Goal: Task Accomplishment & Management: Manage account settings

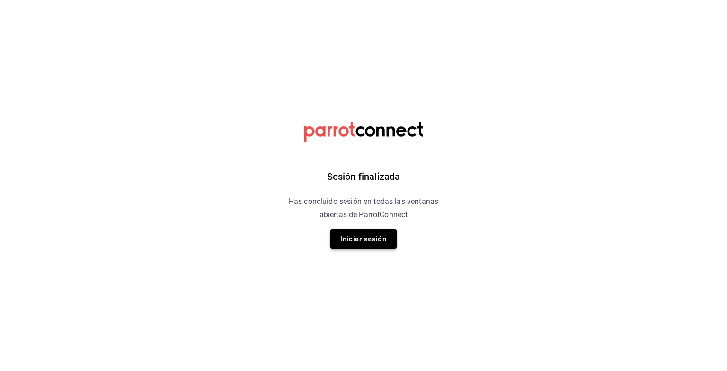
click at [386, 243] on button "Iniciar sesión" at bounding box center [364, 239] width 66 height 20
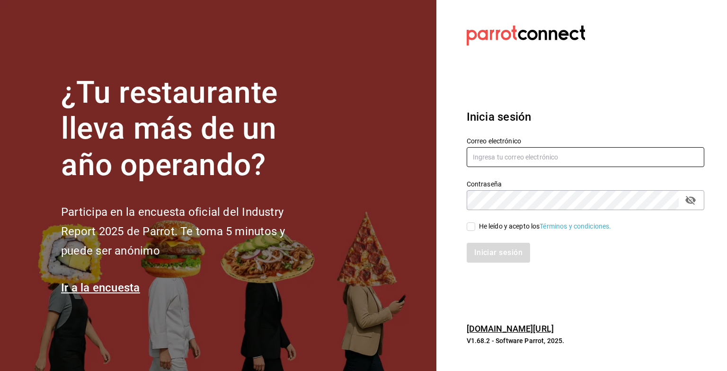
type input "grupofranquicias@juriquilla.com"
click at [475, 225] on span "He leído y acepto los Términos y condiciones." at bounding box center [543, 227] width 136 height 10
click at [475, 225] on input "He leído y acepto los Términos y condiciones." at bounding box center [471, 227] width 9 height 9
checkbox input "true"
click at [482, 258] on button "Iniciar sesión" at bounding box center [499, 253] width 64 height 20
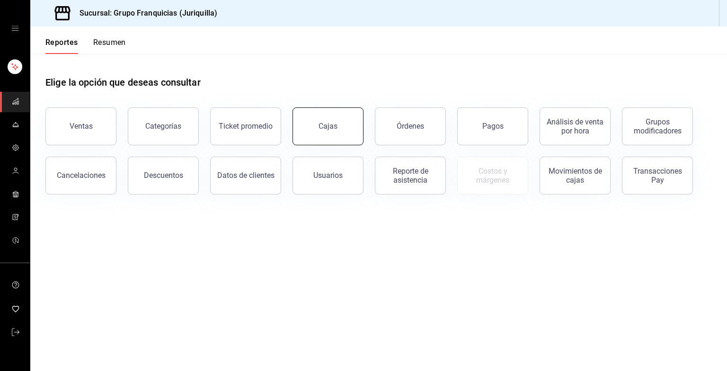
click at [340, 135] on button "Cajas" at bounding box center [328, 126] width 71 height 38
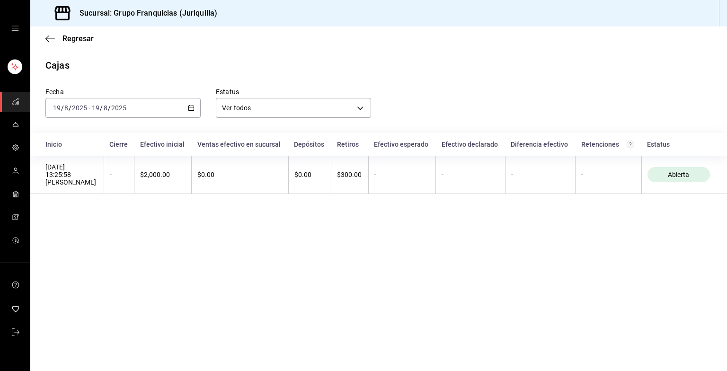
click at [128, 109] on div "[DATE] [DATE] - [DATE] [DATE]" at bounding box center [122, 108] width 155 height 20
click at [91, 167] on li "Ayer" at bounding box center [90, 157] width 89 height 21
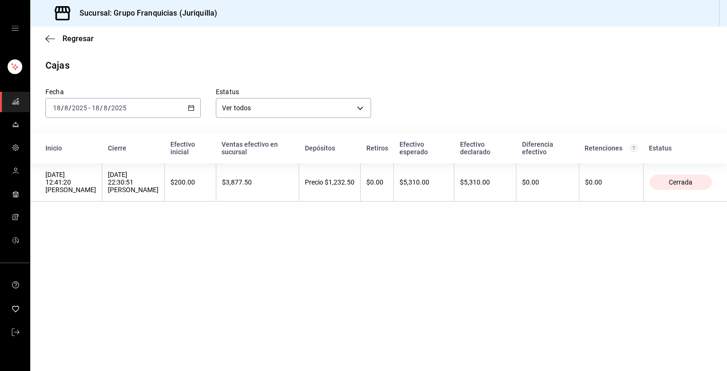
click at [312, 153] on th "Depósitos" at bounding box center [330, 148] width 62 height 30
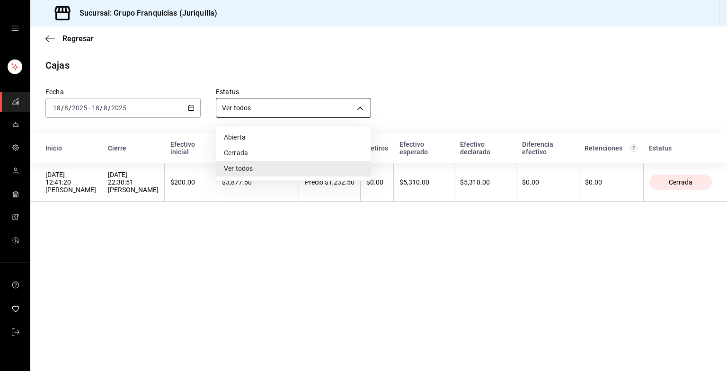
click at [304, 105] on body "Sucursal: Grupo Franquicias (Juriquilla) Regresar Cajas Fecha [DATE] [DATE] - […" at bounding box center [363, 185] width 727 height 371
click at [446, 58] on div at bounding box center [363, 185] width 727 height 371
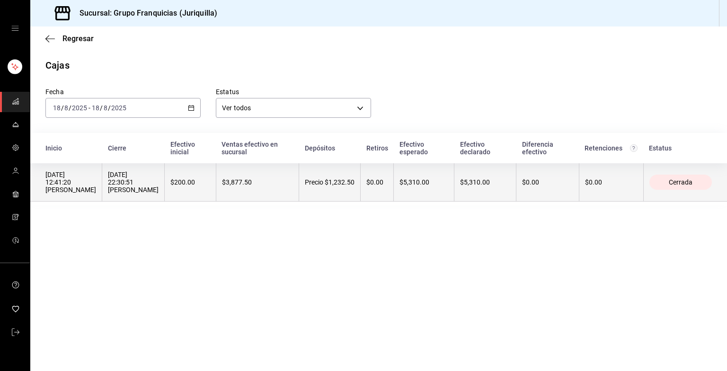
click at [562, 180] on div "$0.00" at bounding box center [547, 183] width 51 height 8
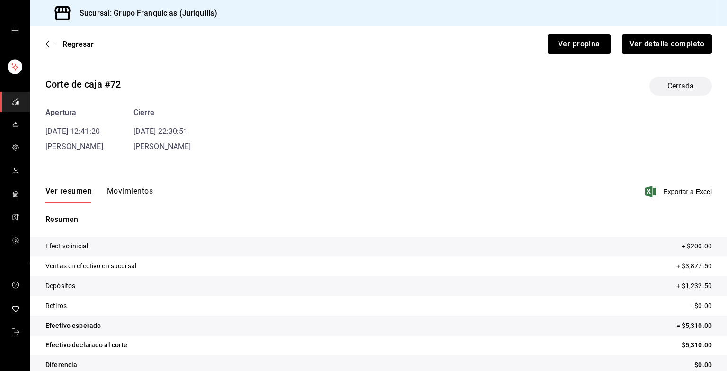
scroll to position [15, 0]
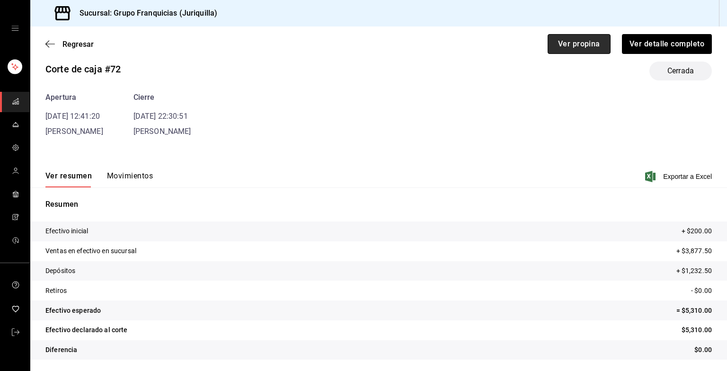
click at [564, 49] on button "Ver propina" at bounding box center [579, 44] width 63 height 20
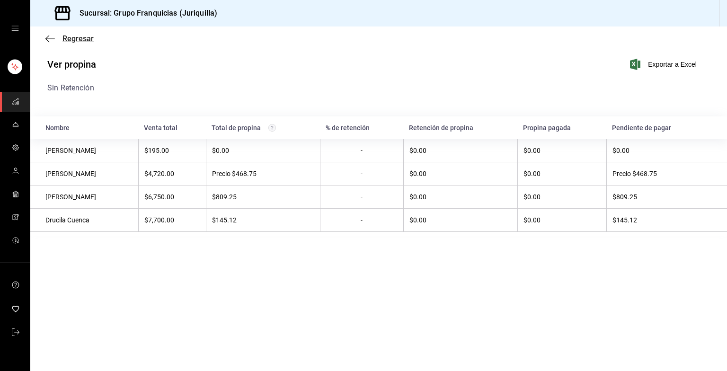
click at [76, 38] on span "Regresar" at bounding box center [78, 38] width 31 height 9
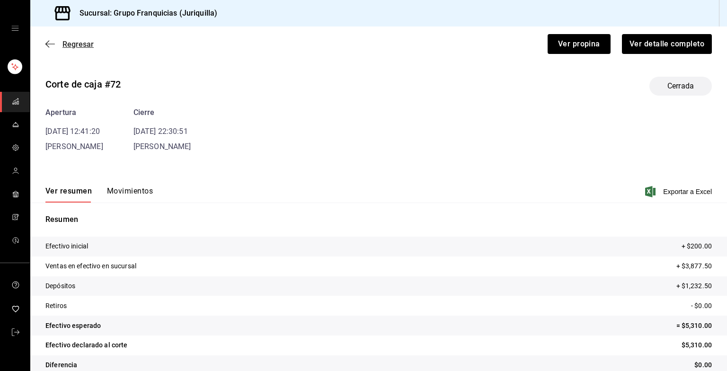
click at [70, 45] on span "Regresar" at bounding box center [78, 44] width 31 height 9
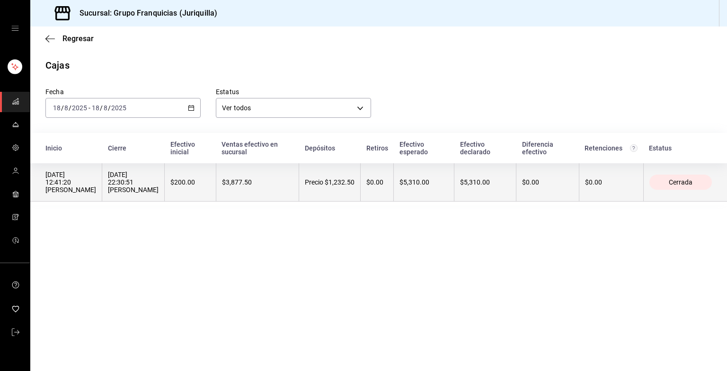
click at [112, 190] on div "[DATE] 22:30:51 [PERSON_NAME]" at bounding box center [133, 182] width 51 height 23
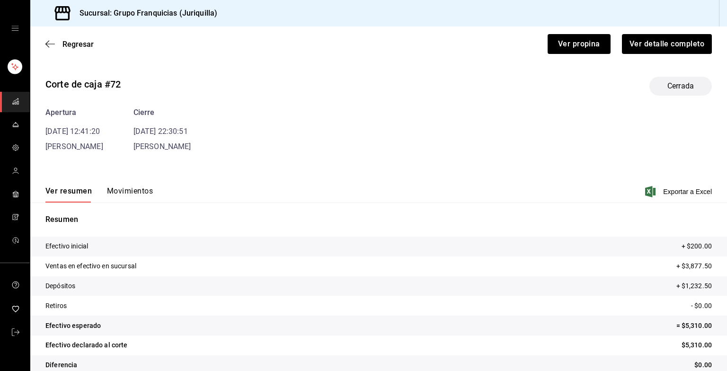
scroll to position [15, 0]
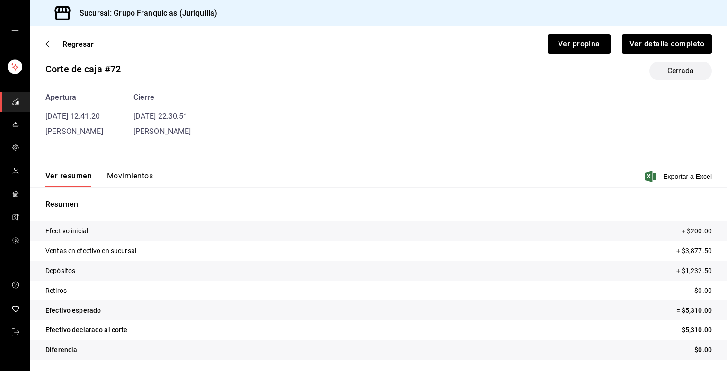
click at [129, 183] on button "Movimientos" at bounding box center [130, 179] width 46 height 16
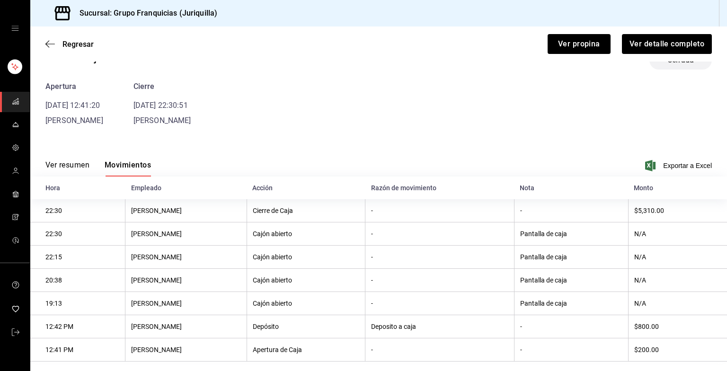
scroll to position [42, 0]
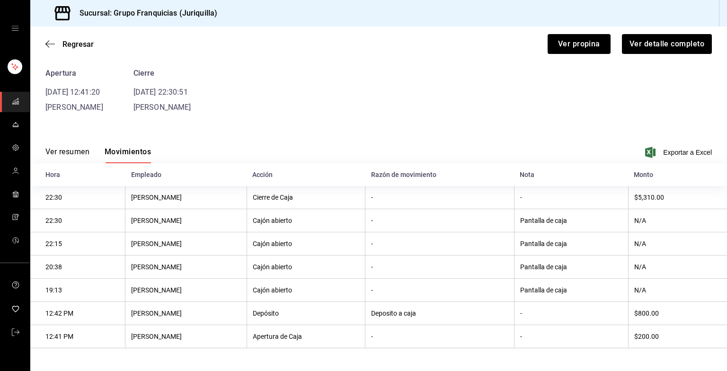
click at [70, 149] on font "Ver resumen" at bounding box center [67, 151] width 44 height 9
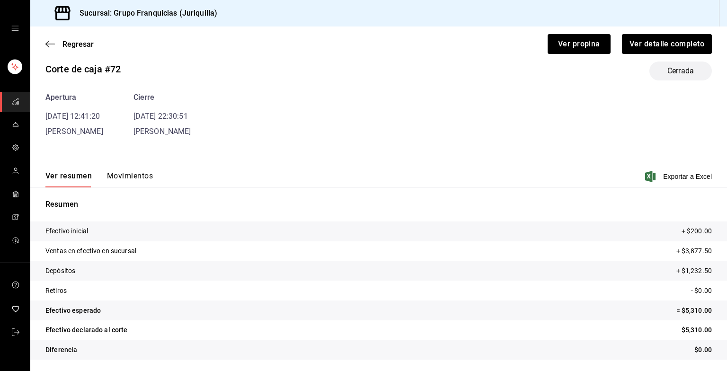
click at [126, 175] on button "Movimientos" at bounding box center [130, 179] width 46 height 16
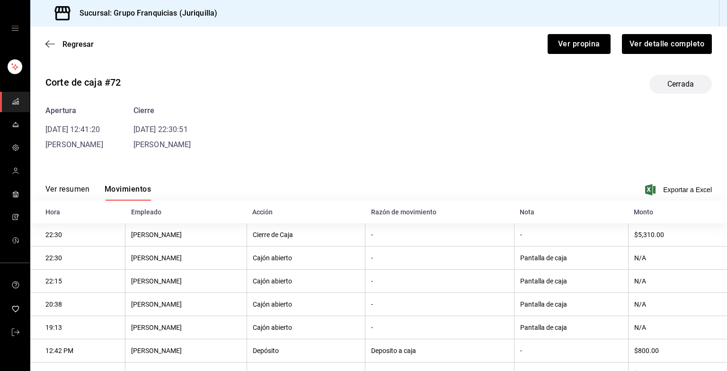
scroll to position [0, 0]
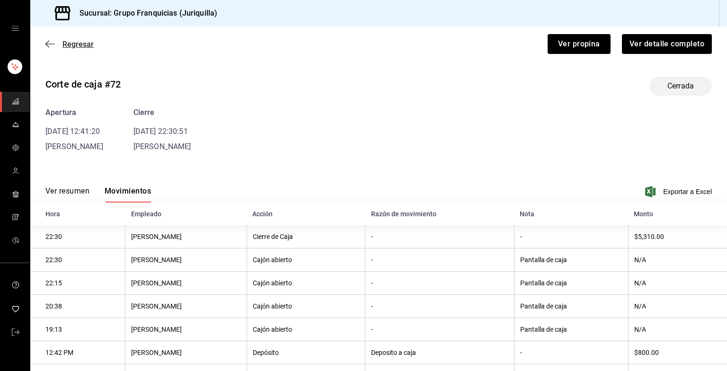
click at [60, 43] on span "Regresar" at bounding box center [69, 44] width 48 height 9
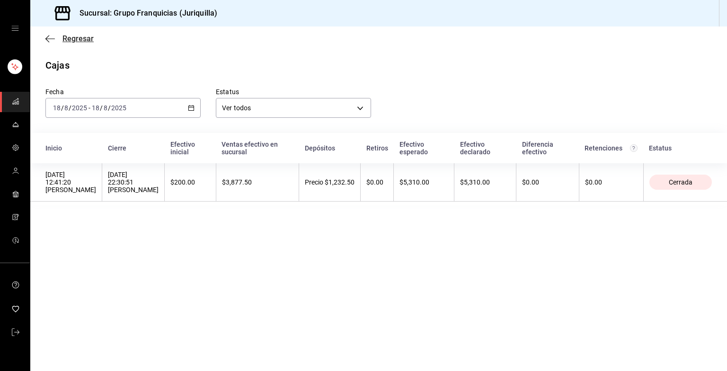
click at [63, 39] on span "Regresar" at bounding box center [78, 38] width 31 height 9
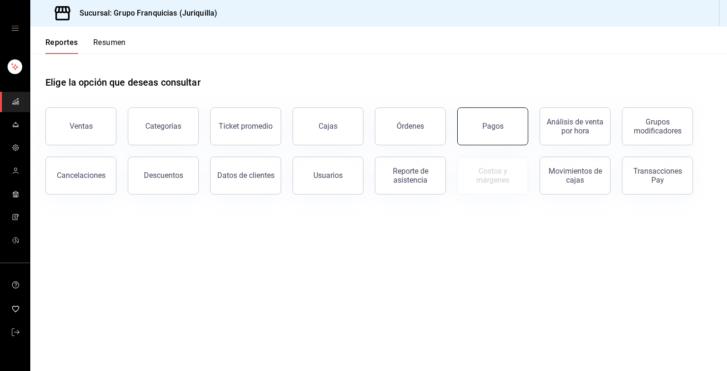
click at [518, 120] on button "Pagos" at bounding box center [492, 126] width 71 height 38
